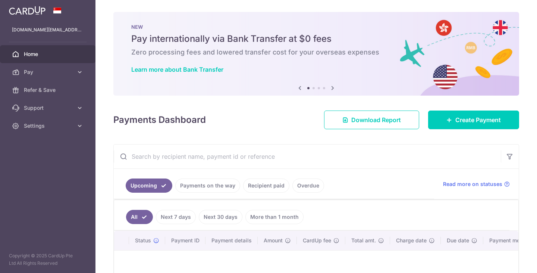
click at [43, 108] on span "Support" at bounding box center [48, 107] width 49 height 7
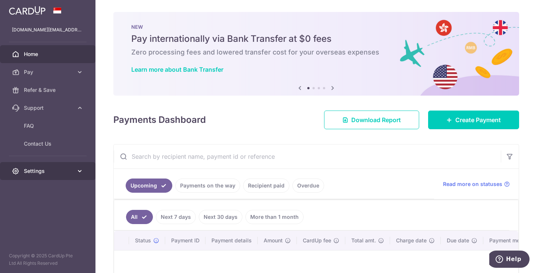
click at [41, 173] on span "Settings" at bounding box center [48, 170] width 49 height 7
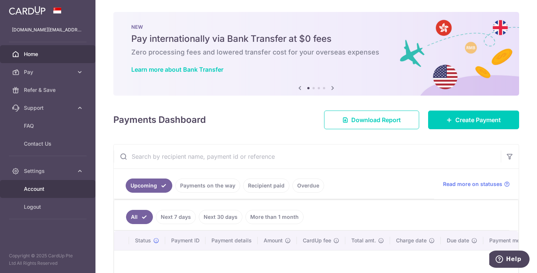
click at [41, 185] on span "Account" at bounding box center [48, 188] width 49 height 7
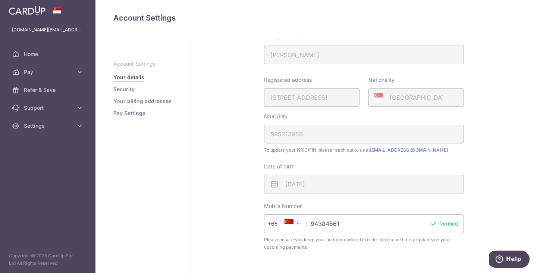
scroll to position [94, 0]
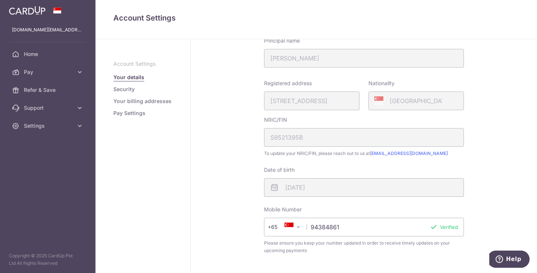
click at [318, 111] on fieldset "My Details First name Qin Yin Last name Yang Please confirm your first and last…" at bounding box center [364, 114] width 200 height 297
click at [320, 102] on div "Registered address 431, BUKIT PANJANG RING ROAD, 10, 681, SINGAPORE, 670431" at bounding box center [312, 95] width 96 height 31
click at [120, 90] on link "Security" at bounding box center [123, 88] width 21 height 7
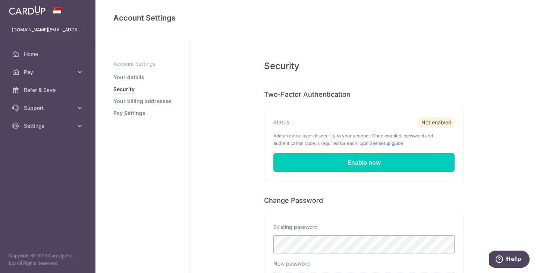
click at [122, 105] on link "Your billing addresses" at bounding box center [142, 100] width 58 height 7
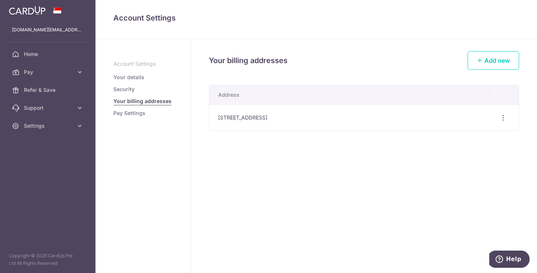
click at [122, 114] on link "Pay Settings" at bounding box center [129, 112] width 32 height 7
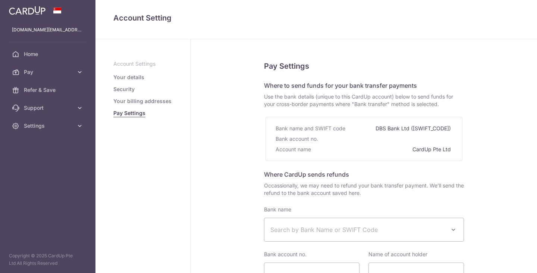
select select
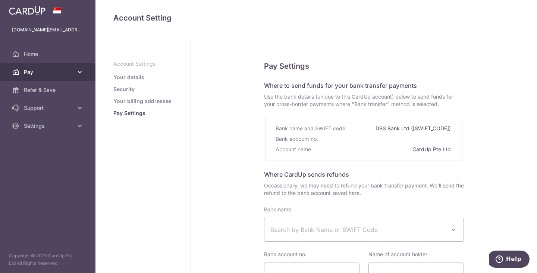
click at [71, 71] on span "Pay" at bounding box center [48, 71] width 49 height 7
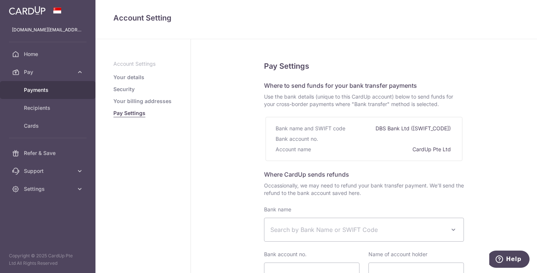
click at [50, 90] on span "Payments" at bounding box center [48, 89] width 49 height 7
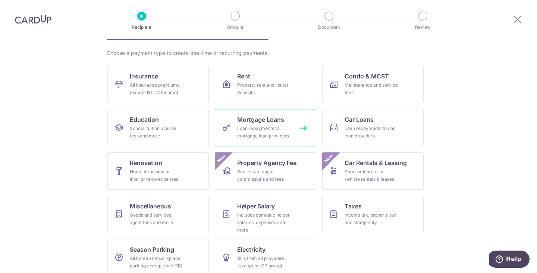
scroll to position [61, 0]
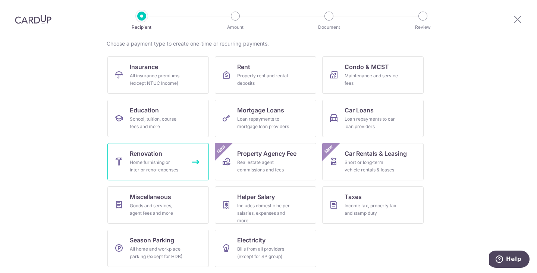
click at [139, 162] on div "Home furnishing or interior reno-expenses" at bounding box center [157, 166] width 54 height 15
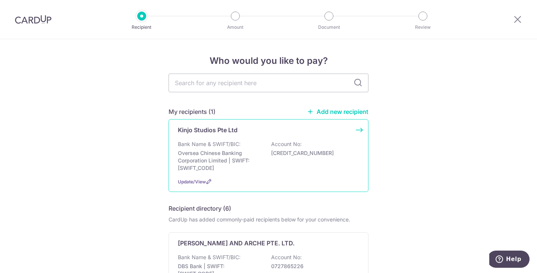
click at [267, 158] on div "Bank Name & SWIFT/BIC: Oversea Chinese Banking Corporation Limited | SWIFT: OCB…" at bounding box center [268, 155] width 181 height 31
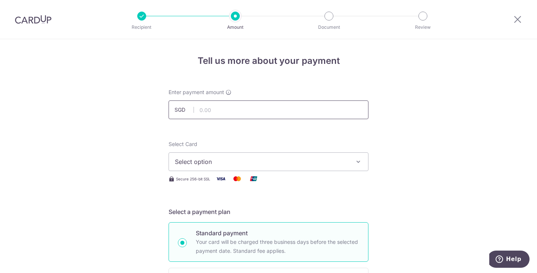
click at [300, 113] on input "text" at bounding box center [269, 109] width 200 height 19
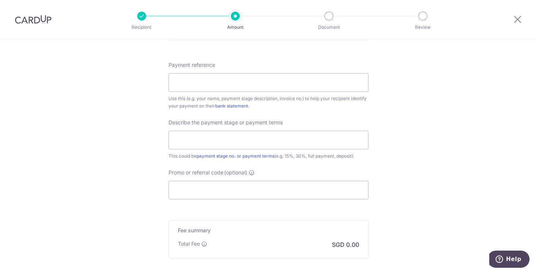
scroll to position [448, 0]
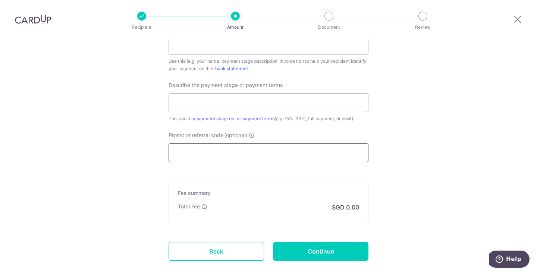
click at [329, 147] on input "Promo or referral code (optional)" at bounding box center [269, 152] width 200 height 19
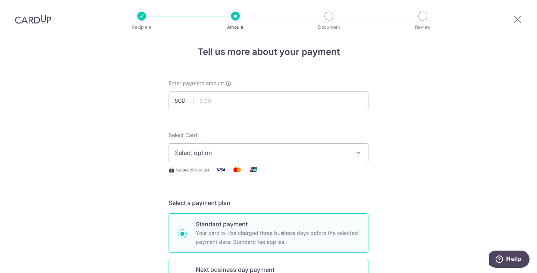
scroll to position [0, 0]
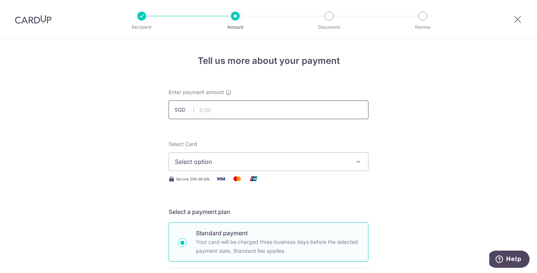
click at [257, 106] on input "text" at bounding box center [269, 109] width 200 height 19
click at [215, 165] on span "Select option" at bounding box center [262, 161] width 174 height 9
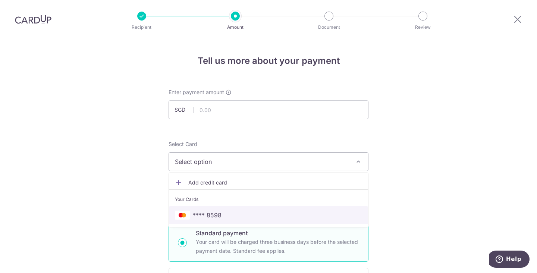
click at [210, 212] on span "**** 8598" at bounding box center [207, 215] width 29 height 9
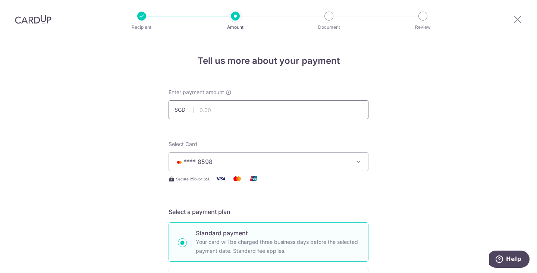
click at [220, 110] on input "text" at bounding box center [269, 109] width 200 height 19
click at [230, 163] on span "**** 8598" at bounding box center [262, 161] width 174 height 9
type input "22,770.00"
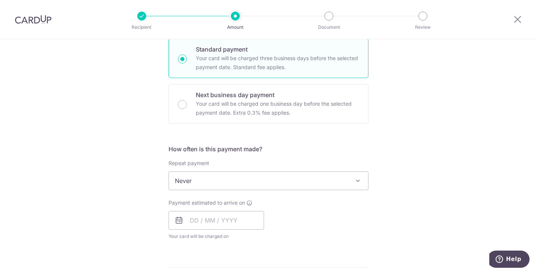
scroll to position [191, 0]
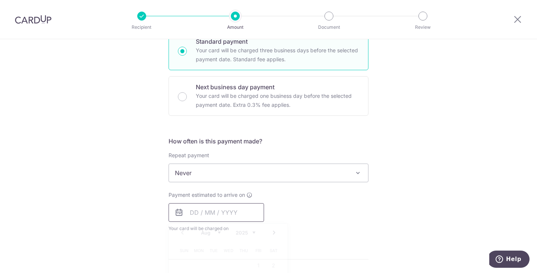
click at [225, 213] on input "text" at bounding box center [217, 212] width 96 height 19
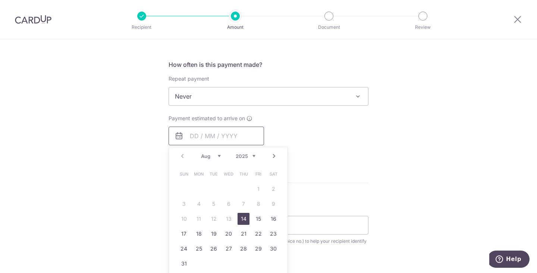
scroll to position [268, 0]
click at [244, 217] on link "14" at bounding box center [244, 218] width 12 height 12
type input "14/08/2025"
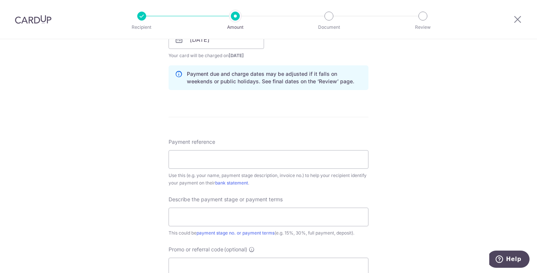
scroll to position [365, 0]
click at [310, 210] on input "text" at bounding box center [269, 216] width 200 height 19
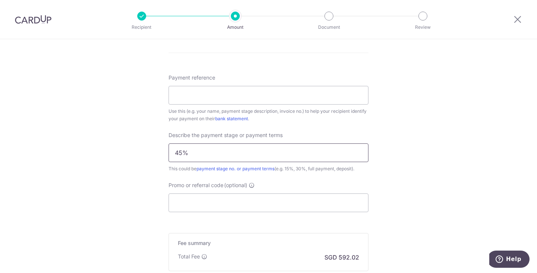
scroll to position [430, 0]
type input "45%"
click at [309, 208] on input "Promo or referral code (optional)" at bounding box center [269, 201] width 200 height 19
paste input "RENO25ONE"
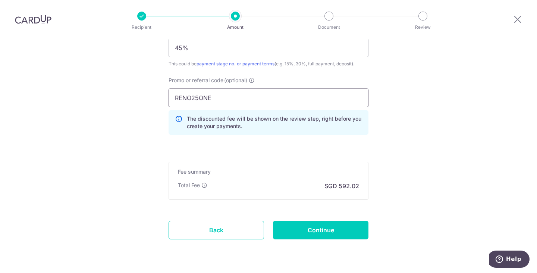
scroll to position [534, 0]
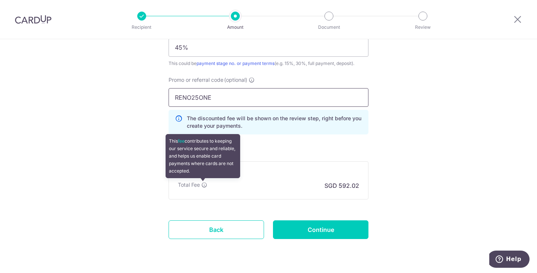
type input "RENO25ONE"
click at [202, 186] on icon at bounding box center [205, 185] width 6 height 6
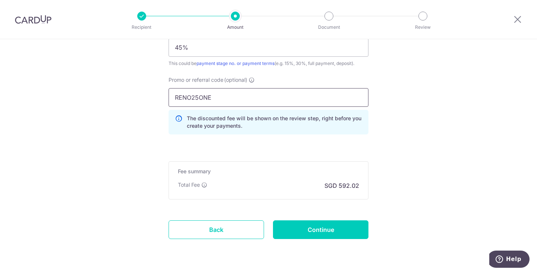
click at [257, 99] on input "RENO25ONE" at bounding box center [269, 97] width 200 height 19
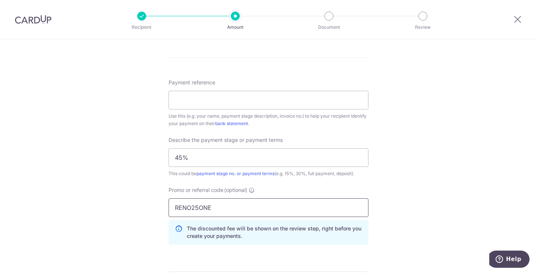
scroll to position [401, 0]
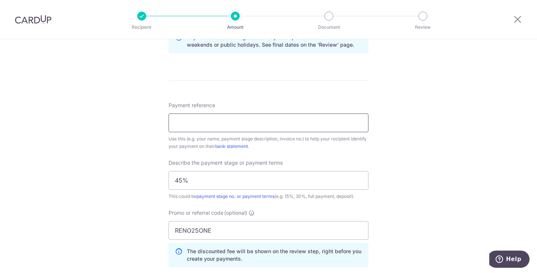
click at [252, 118] on input "Payment reference" at bounding box center [269, 122] width 200 height 19
type input "j"
paste input "[STREET_ADDRESS]"
type input "[STREET_ADDRESS]"
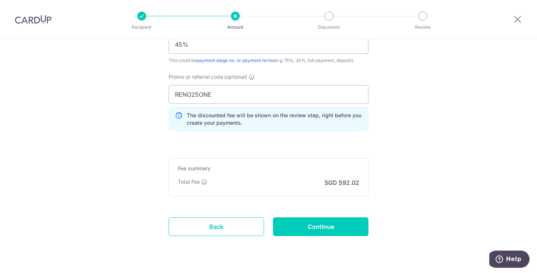
scroll to position [550, 0]
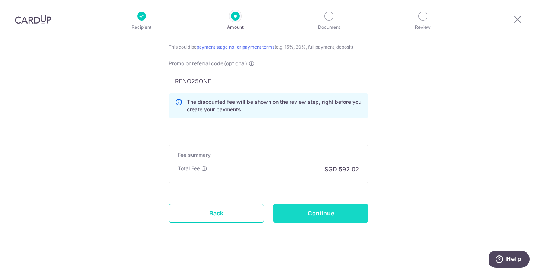
click at [317, 216] on input "Continue" at bounding box center [321, 213] width 96 height 19
type input "Create Schedule"
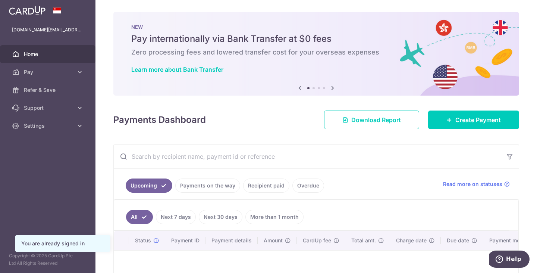
scroll to position [75, 0]
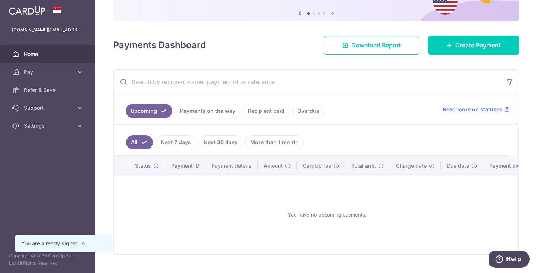
click at [263, 113] on link "Recipient paid" at bounding box center [266, 111] width 46 height 14
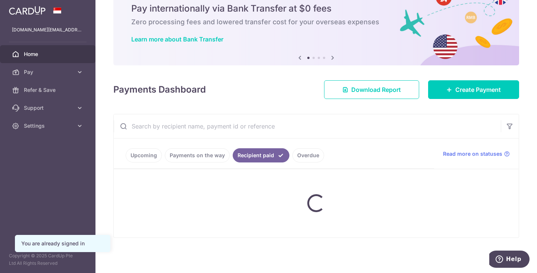
scroll to position [13, 0]
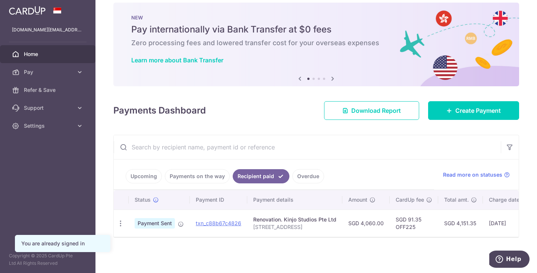
drag, startPoint x: 253, startPoint y: 221, endPoint x: 307, endPoint y: 225, distance: 53.5
click at [307, 225] on p "[STREET_ADDRESS]" at bounding box center [294, 226] width 83 height 7
copy p "[STREET_ADDRESS]"
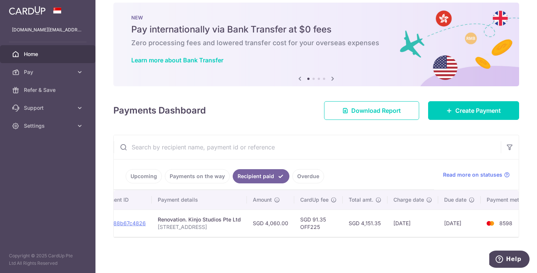
scroll to position [0, 91]
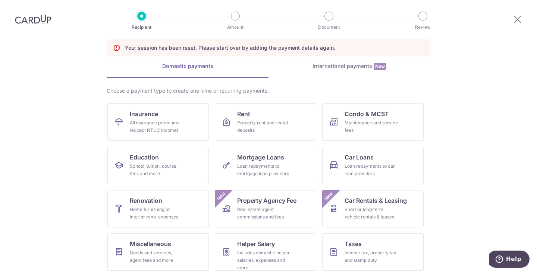
scroll to position [75, 0]
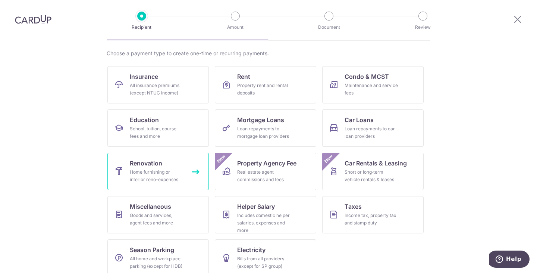
click at [140, 166] on span "Renovation" at bounding box center [146, 163] width 32 height 9
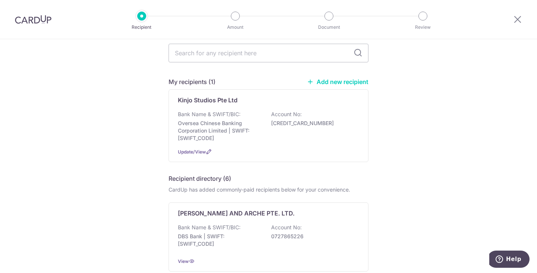
scroll to position [37, 0]
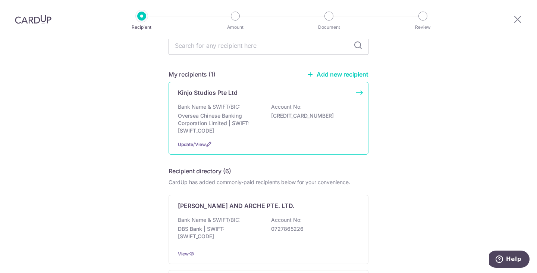
click at [285, 119] on div "Bank Name & SWIFT/BIC: Oversea Chinese Banking Corporation Limited | SWIFT: [SW…" at bounding box center [268, 118] width 181 height 31
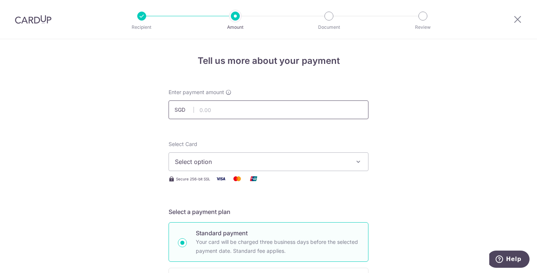
click at [275, 113] on input "text" at bounding box center [269, 109] width 200 height 19
type input "22,770.00"
click at [233, 156] on button "Select option" at bounding box center [269, 161] width 200 height 19
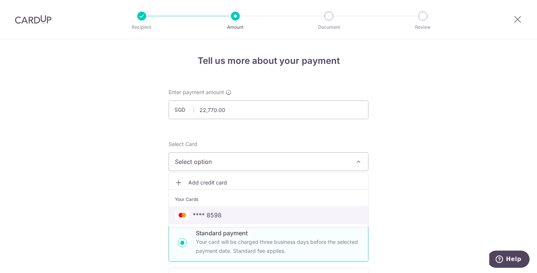
click at [223, 209] on link "**** 8598" at bounding box center [268, 215] width 199 height 18
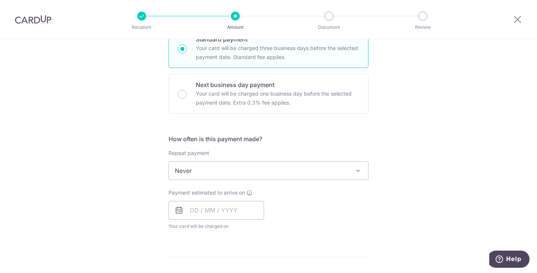
scroll to position [194, 0]
click at [205, 214] on input "text" at bounding box center [217, 209] width 96 height 19
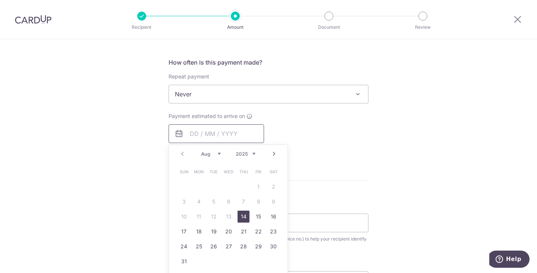
scroll to position [271, 0]
click at [242, 216] on link "14" at bounding box center [244, 216] width 12 height 12
type input "[DATE]"
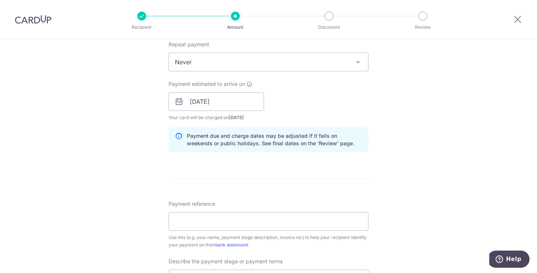
scroll to position [303, 0]
click at [269, 219] on input "Payment reference" at bounding box center [269, 221] width 200 height 19
paste input "[STREET_ADDRESS]"
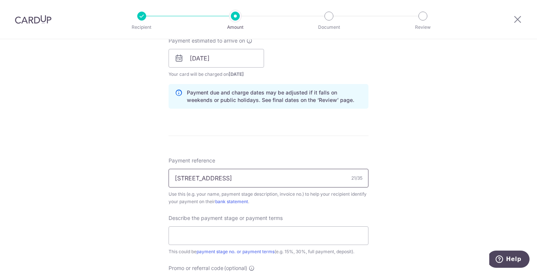
scroll to position [346, 0]
type input "[STREET_ADDRESS]"
click at [262, 229] on input "text" at bounding box center [269, 235] width 200 height 19
type input "45%"
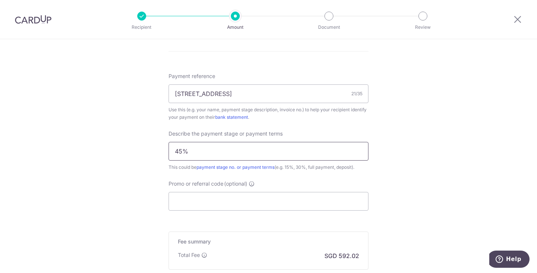
scroll to position [458, 0]
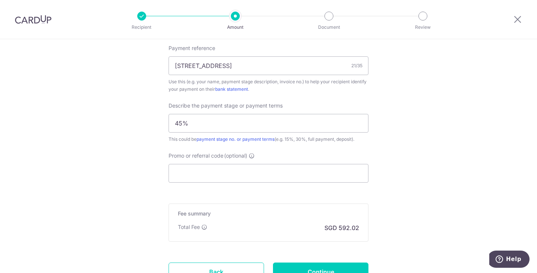
click at [233, 163] on div "Promo or referral code (optional) The discounted fee will be shown on the revie…" at bounding box center [269, 167] width 200 height 31
click at [234, 166] on input "Promo or referral code (optional)" at bounding box center [269, 173] width 200 height 19
paste input "RENO25ONE"
type input "RENO25ONE"
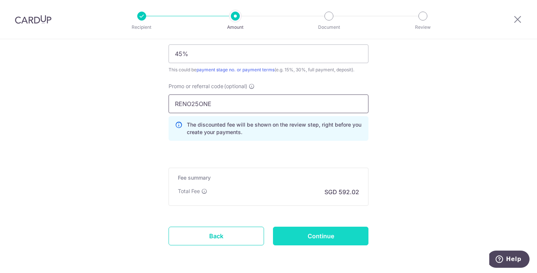
scroll to position [518, 0]
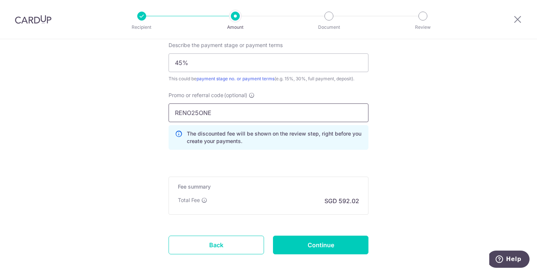
drag, startPoint x: 149, startPoint y: 109, endPoint x: 125, endPoint y: 107, distance: 24.3
click at [197, 63] on input "45%" at bounding box center [269, 62] width 200 height 19
click at [191, 114] on input "Promo or referral code (optional)" at bounding box center [269, 112] width 200 height 19
paste input "RENO25ONE"
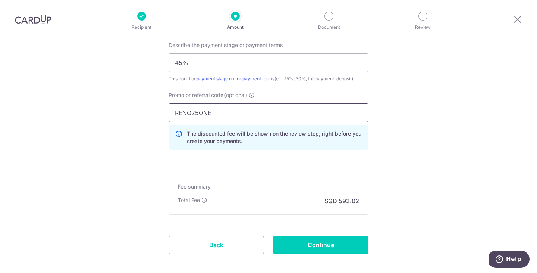
type input "RENO25ONE"
click at [309, 247] on input "Continue" at bounding box center [321, 245] width 96 height 19
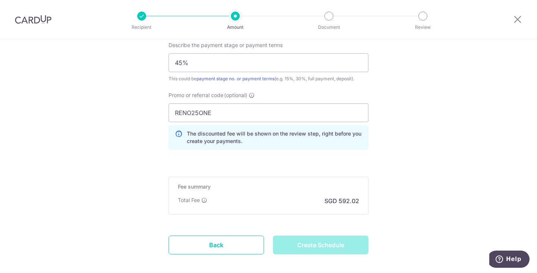
type input "Create Schedule"
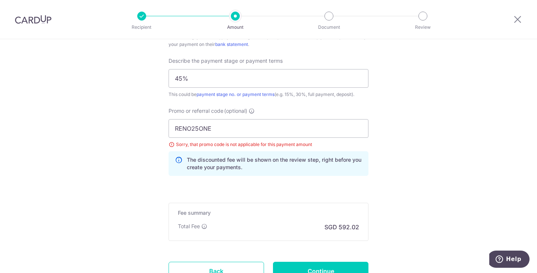
scroll to position [492, 0]
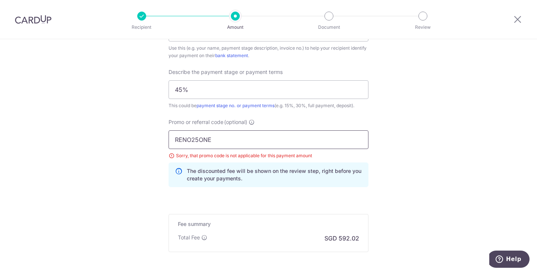
click at [261, 134] on input "RENO25ONE" at bounding box center [269, 139] width 200 height 19
drag, startPoint x: 237, startPoint y: 145, endPoint x: 84, endPoint y: 136, distance: 153.3
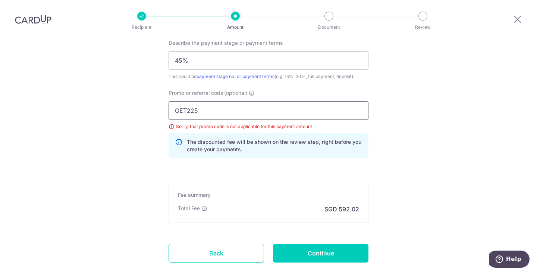
scroll to position [529, 0]
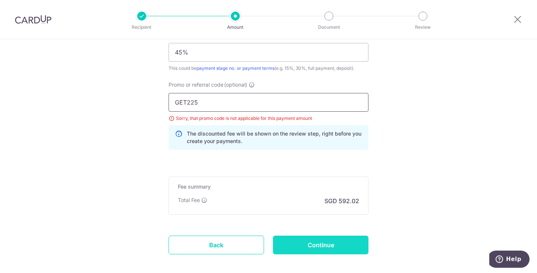
type input "GET225"
click at [309, 243] on input "Continue" at bounding box center [321, 245] width 96 height 19
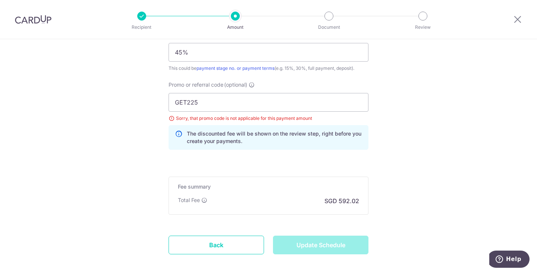
type input "Update Schedule"
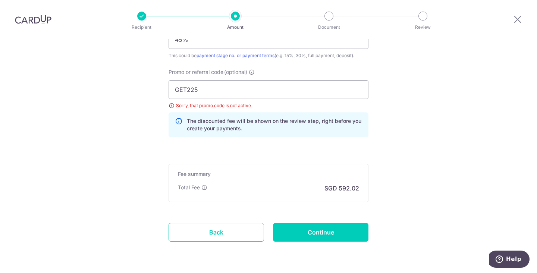
scroll to position [529, 0]
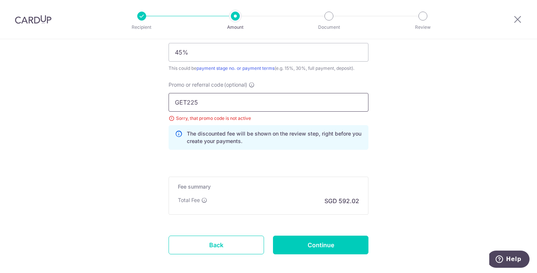
drag, startPoint x: 236, startPoint y: 108, endPoint x: 152, endPoint y: 108, distance: 84.0
paste input "RENO25ONE"
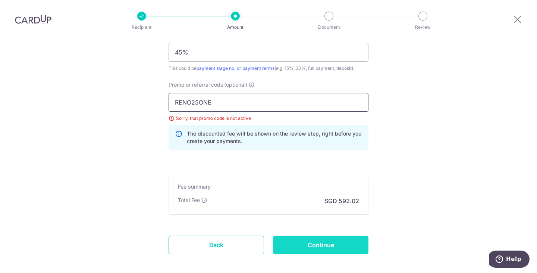
type input "RENO25ONE"
click at [301, 246] on input "Continue" at bounding box center [321, 245] width 96 height 19
type input "Update Schedule"
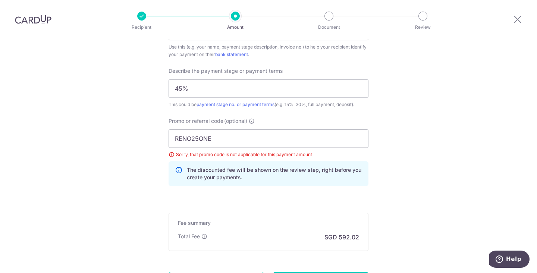
scroll to position [492, 0]
drag, startPoint x: 221, startPoint y: 144, endPoint x: 115, endPoint y: 140, distance: 106.8
paste input "OFF225"
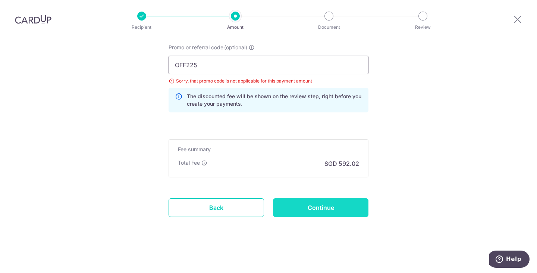
type input "OFF225"
click at [321, 202] on input "Continue" at bounding box center [321, 207] width 96 height 19
type input "Update Schedule"
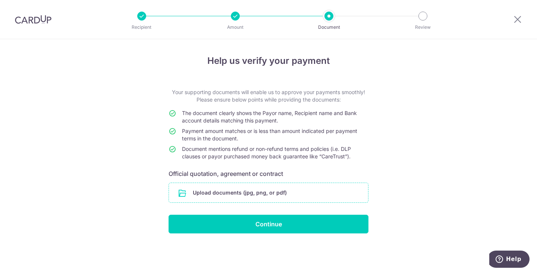
click at [237, 194] on input "file" at bounding box center [268, 192] width 199 height 19
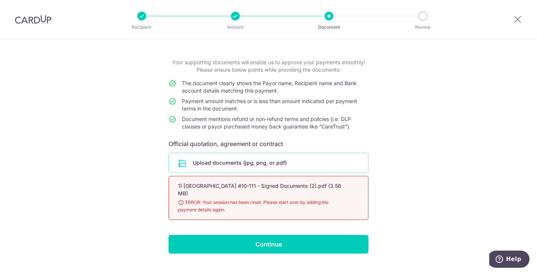
scroll to position [37, 0]
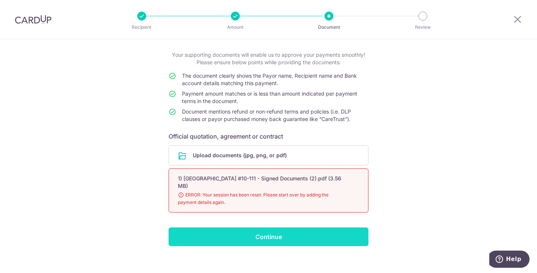
click at [251, 228] on input "Continue" at bounding box center [269, 236] width 200 height 19
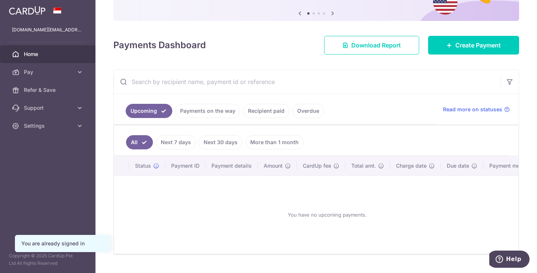
click at [225, 109] on link "Payments on the way" at bounding box center [207, 111] width 65 height 14
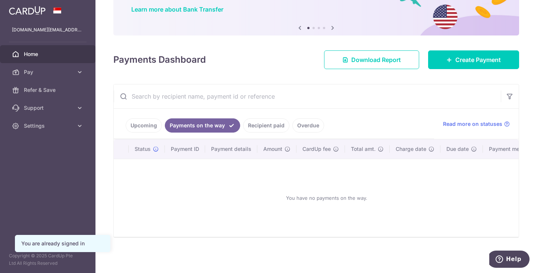
click at [267, 121] on link "Recipient paid" at bounding box center [266, 125] width 46 height 14
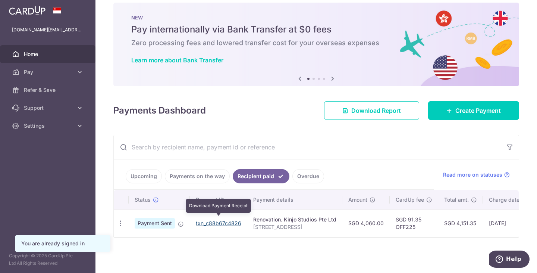
click at [218, 220] on link "txn_c88b67c4826" at bounding box center [219, 223] width 46 height 6
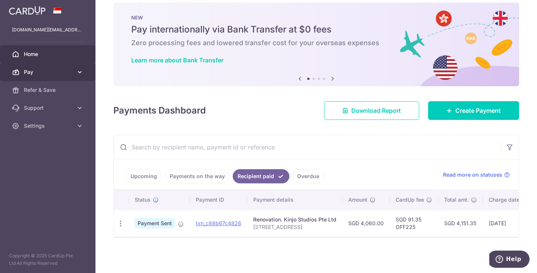
click at [54, 71] on span "Pay" at bounding box center [48, 71] width 49 height 7
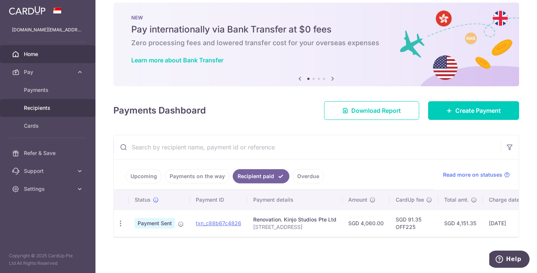
click at [49, 107] on span "Recipients" at bounding box center [48, 107] width 49 height 7
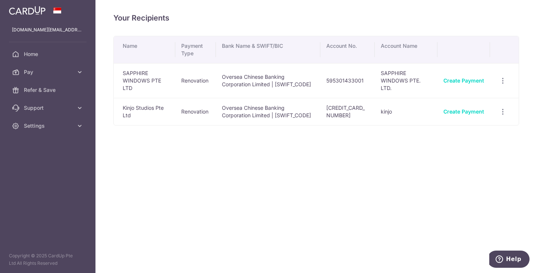
click at [50, 72] on span "Pay" at bounding box center [48, 71] width 49 height 7
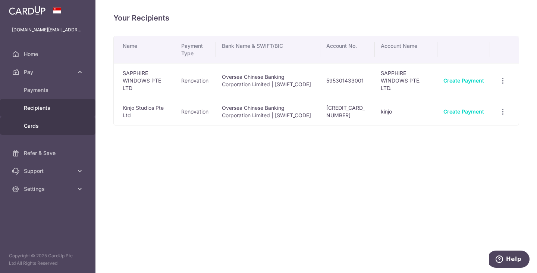
click at [39, 121] on link "Cards" at bounding box center [48, 126] width 96 height 18
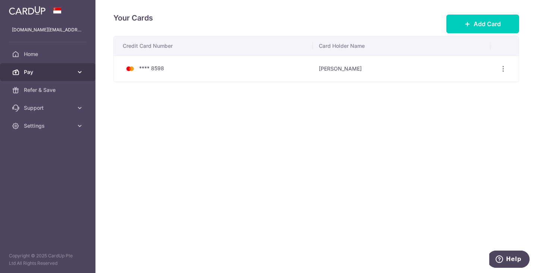
click at [44, 74] on span "Pay" at bounding box center [48, 71] width 49 height 7
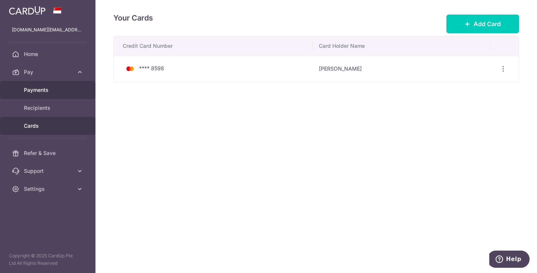
click at [38, 90] on span "Payments" at bounding box center [48, 89] width 49 height 7
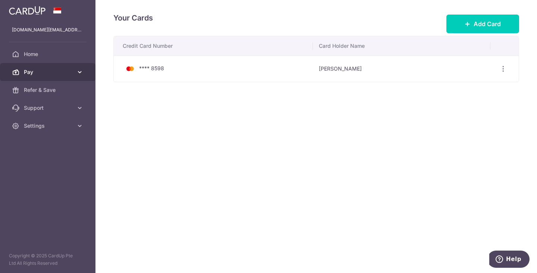
click at [50, 64] on link "Pay" at bounding box center [48, 72] width 96 height 18
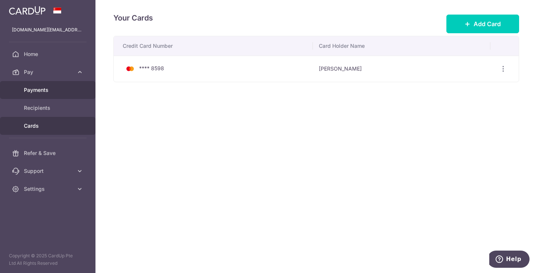
click at [47, 87] on span "Payments" at bounding box center [48, 89] width 49 height 7
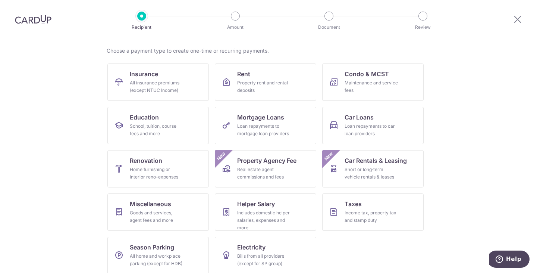
scroll to position [61, 0]
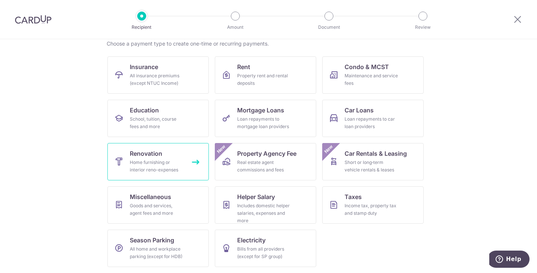
click at [159, 156] on span "Renovation" at bounding box center [146, 153] width 32 height 9
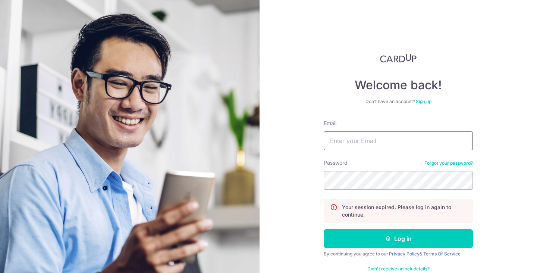
type input "[DOMAIN_NAME][EMAIL_ADDRESS][DOMAIN_NAME]"
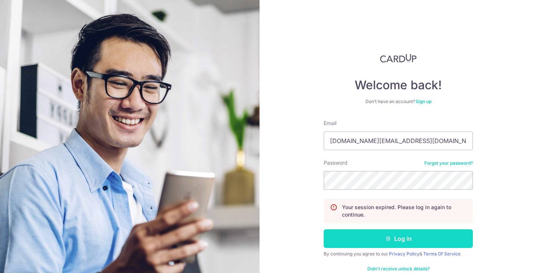
click at [378, 236] on button "Log in" at bounding box center [398, 238] width 149 height 19
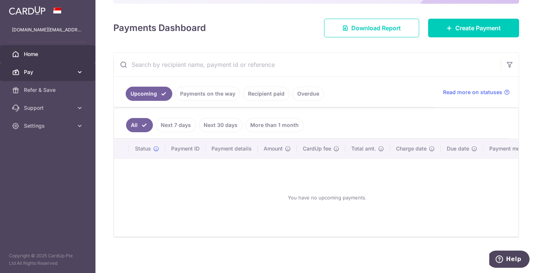
click at [30, 74] on span "Pay" at bounding box center [48, 71] width 49 height 7
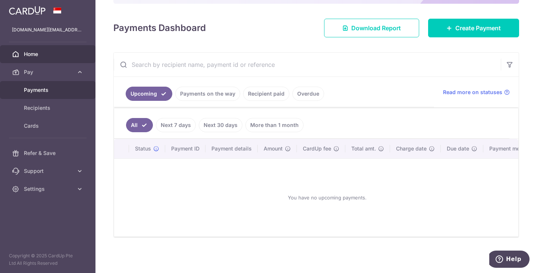
click at [40, 92] on span "Payments" at bounding box center [48, 89] width 49 height 7
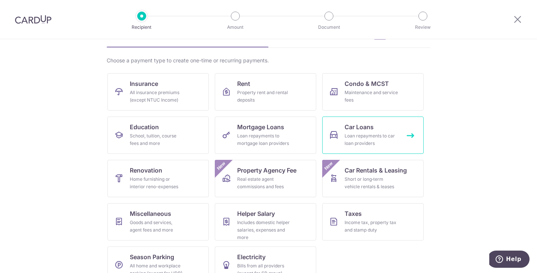
scroll to position [61, 0]
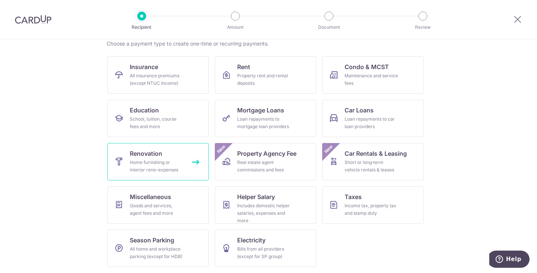
click at [152, 153] on span "Renovation" at bounding box center [146, 153] width 32 height 9
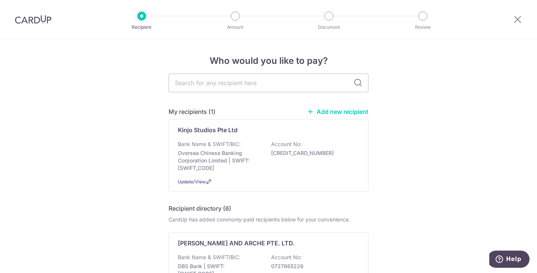
scroll to position [37, 0]
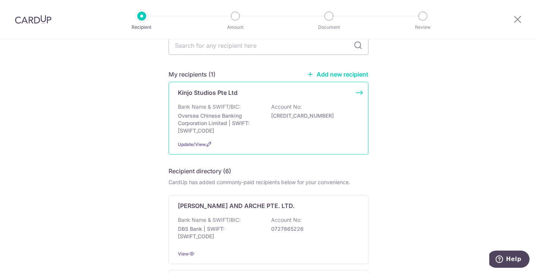
click at [264, 113] on div "Bank Name & SWIFT/BIC: Oversea Chinese Banking Corporation Limited | SWIFT: [SW…" at bounding box center [268, 118] width 181 height 31
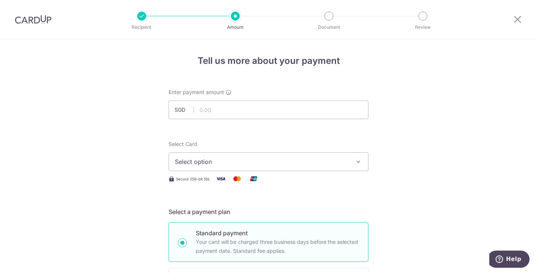
scroll to position [37, 0]
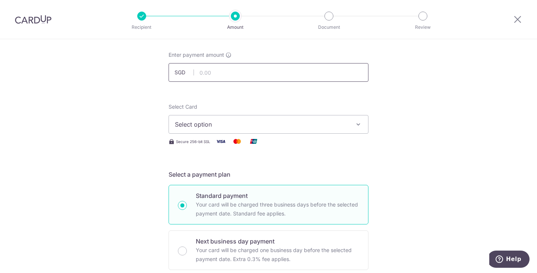
click at [238, 74] on input "text" at bounding box center [269, 72] width 200 height 19
type input "22,770.00"
click at [221, 122] on span "Select option" at bounding box center [262, 124] width 174 height 9
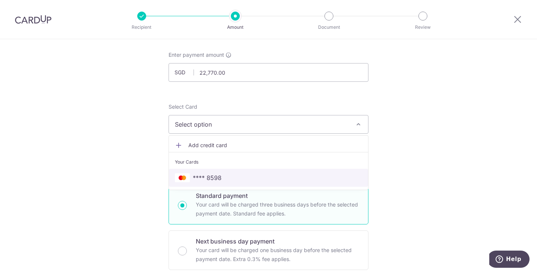
click at [215, 175] on span "**** 8598" at bounding box center [207, 177] width 29 height 9
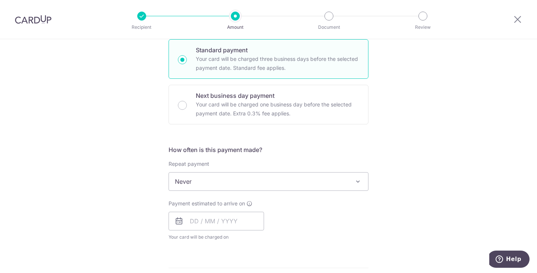
scroll to position [185, 0]
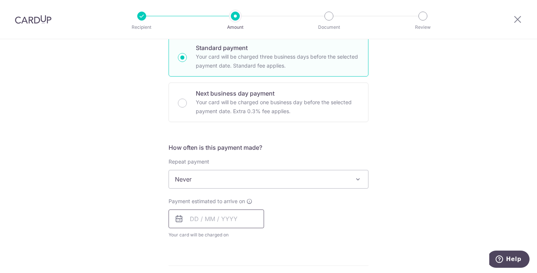
click at [209, 217] on input "text" at bounding box center [217, 218] width 96 height 19
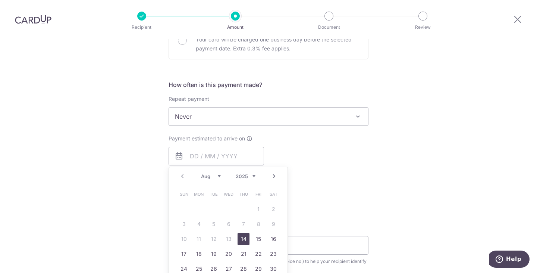
click at [241, 238] on link "14" at bounding box center [244, 239] width 12 height 12
type input "14/08/2025"
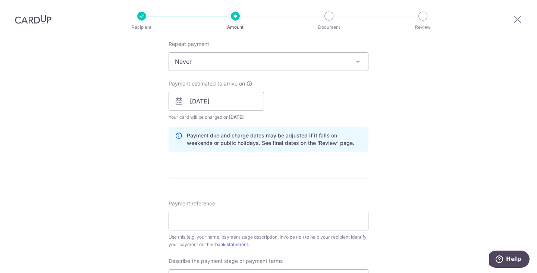
scroll to position [303, 0]
click at [261, 221] on input "Payment reference" at bounding box center [269, 220] width 200 height 19
type input "88A Jalan Satu 10-111"
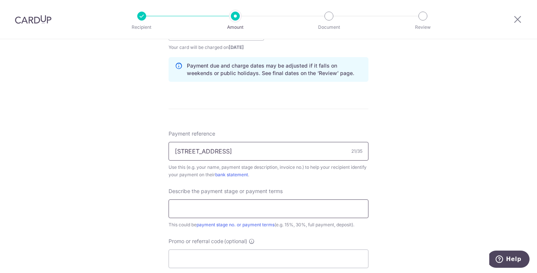
scroll to position [373, 0]
click at [226, 201] on input "text" at bounding box center [269, 208] width 200 height 19
type input "45%"
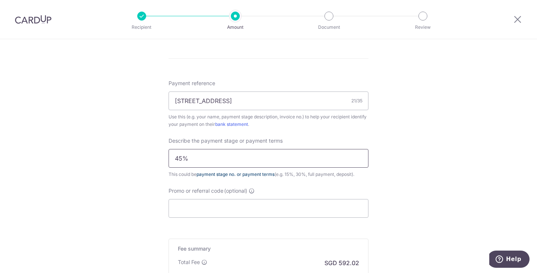
scroll to position [423, 0]
click at [229, 210] on input "Promo or referral code (optional)" at bounding box center [269, 208] width 200 height 19
click at [232, 212] on input "Promo or referral code (optional)" at bounding box center [269, 208] width 200 height 19
paste input "OFF225"
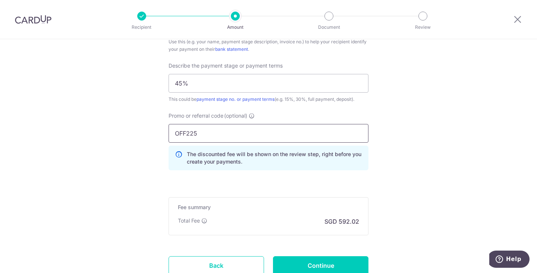
scroll to position [556, 0]
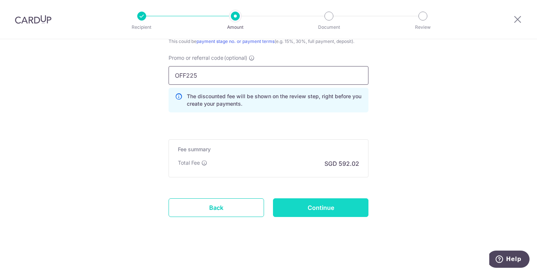
type input "OFF225"
click at [305, 205] on input "Continue" at bounding box center [321, 207] width 96 height 19
type input "Create Schedule"
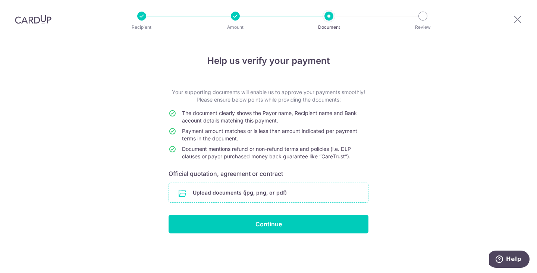
click at [258, 194] on input "file" at bounding box center [268, 192] width 199 height 19
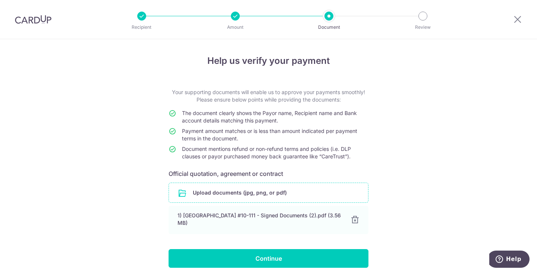
click at [257, 192] on input "file" at bounding box center [268, 192] width 199 height 19
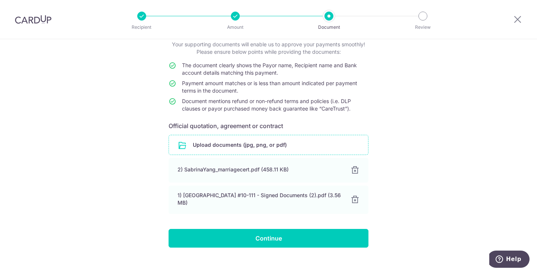
scroll to position [54, 0]
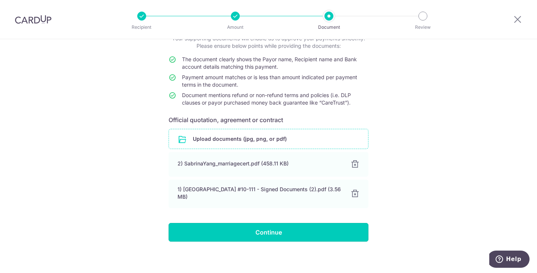
click at [263, 228] on input "Continue" at bounding box center [269, 232] width 200 height 19
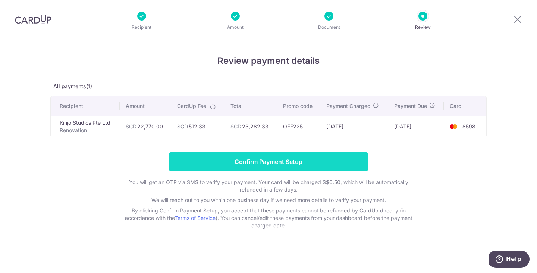
click at [283, 162] on input "Confirm Payment Setup" at bounding box center [269, 161] width 200 height 19
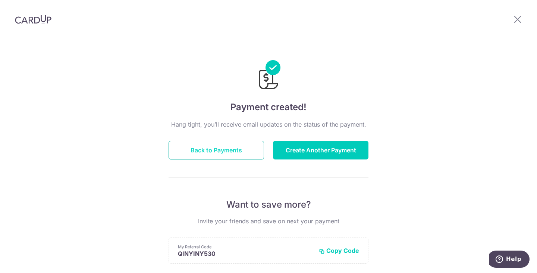
drag, startPoint x: 0, startPoint y: 0, endPoint x: 209, endPoint y: 155, distance: 260.2
click at [209, 155] on button "Back to Payments" at bounding box center [217, 150] width 96 height 19
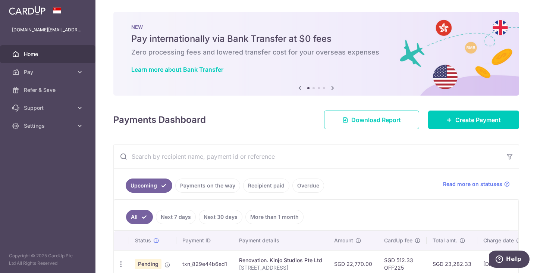
scroll to position [25, 0]
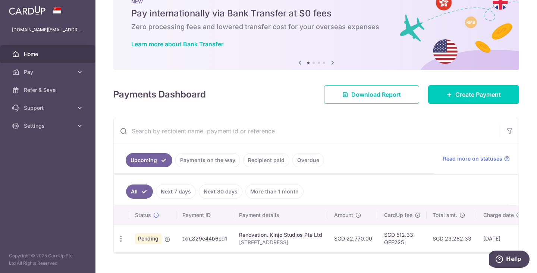
click at [74, 50] on link "Home" at bounding box center [48, 54] width 96 height 18
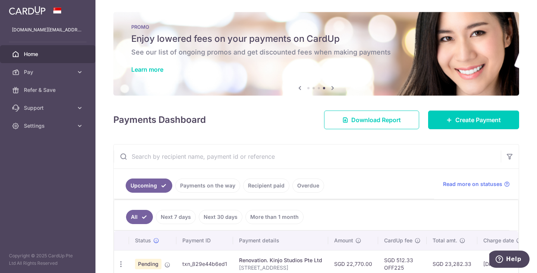
scroll to position [45, 0]
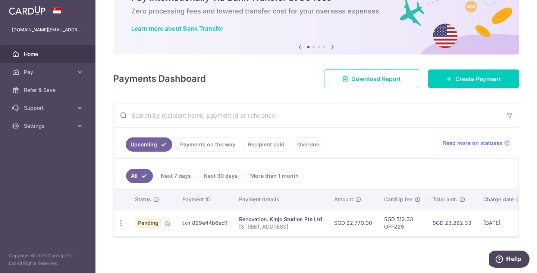
click at [200, 138] on link "Payments on the way" at bounding box center [207, 144] width 65 height 14
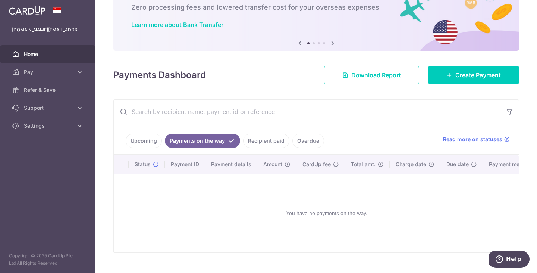
click at [255, 140] on link "Recipient paid" at bounding box center [266, 141] width 46 height 14
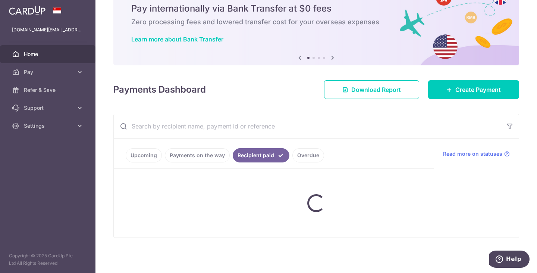
scroll to position [13, 0]
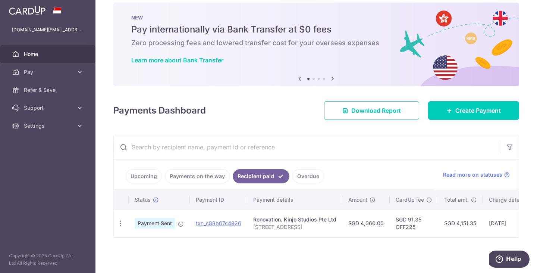
click at [145, 174] on link "Upcoming" at bounding box center [144, 176] width 36 height 14
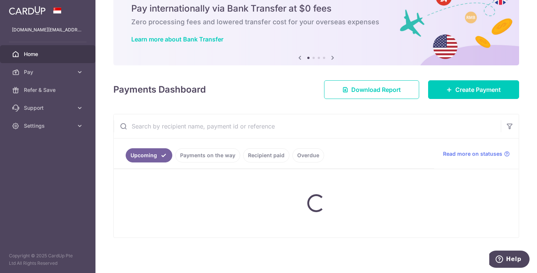
scroll to position [45, 0]
